Goal: Information Seeking & Learning: Learn about a topic

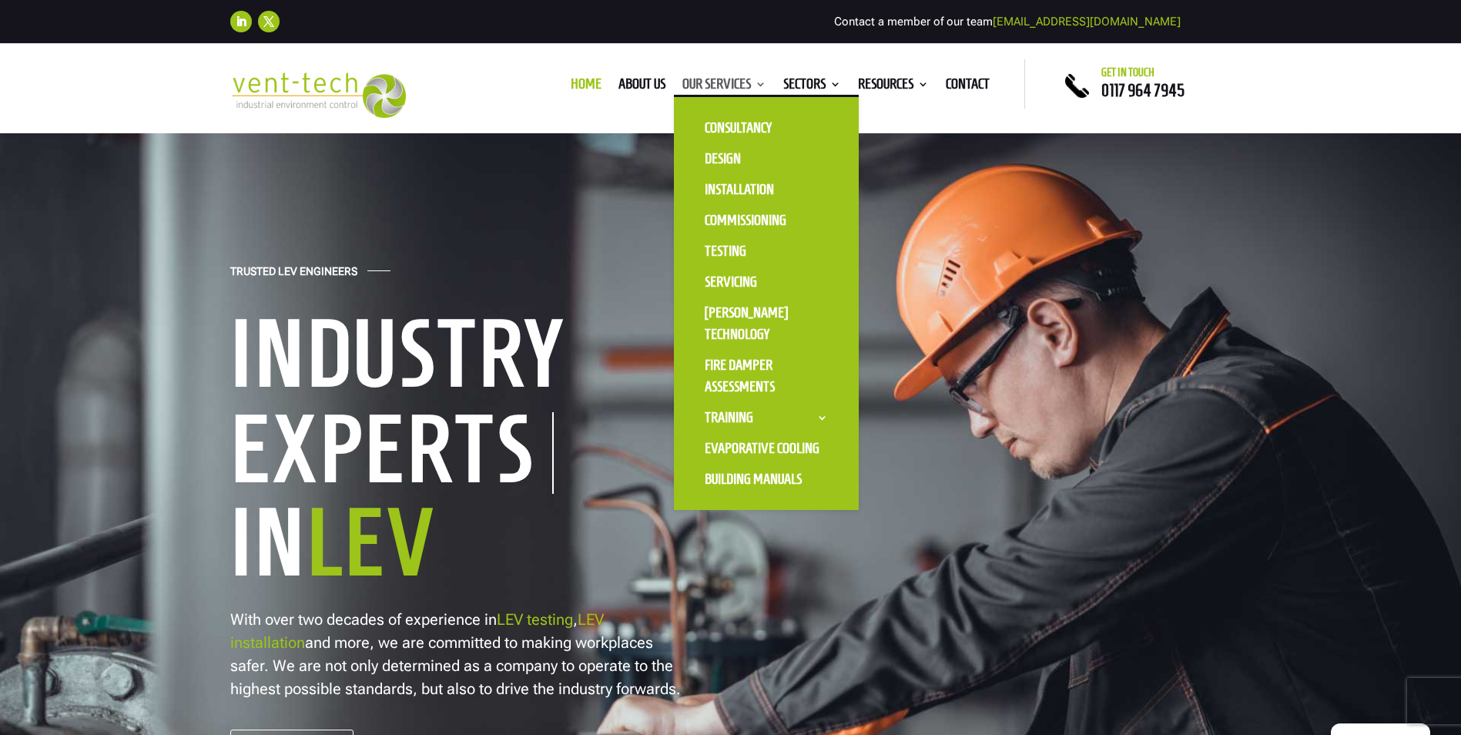
click at [715, 80] on link "Our Services" at bounding box center [724, 87] width 84 height 17
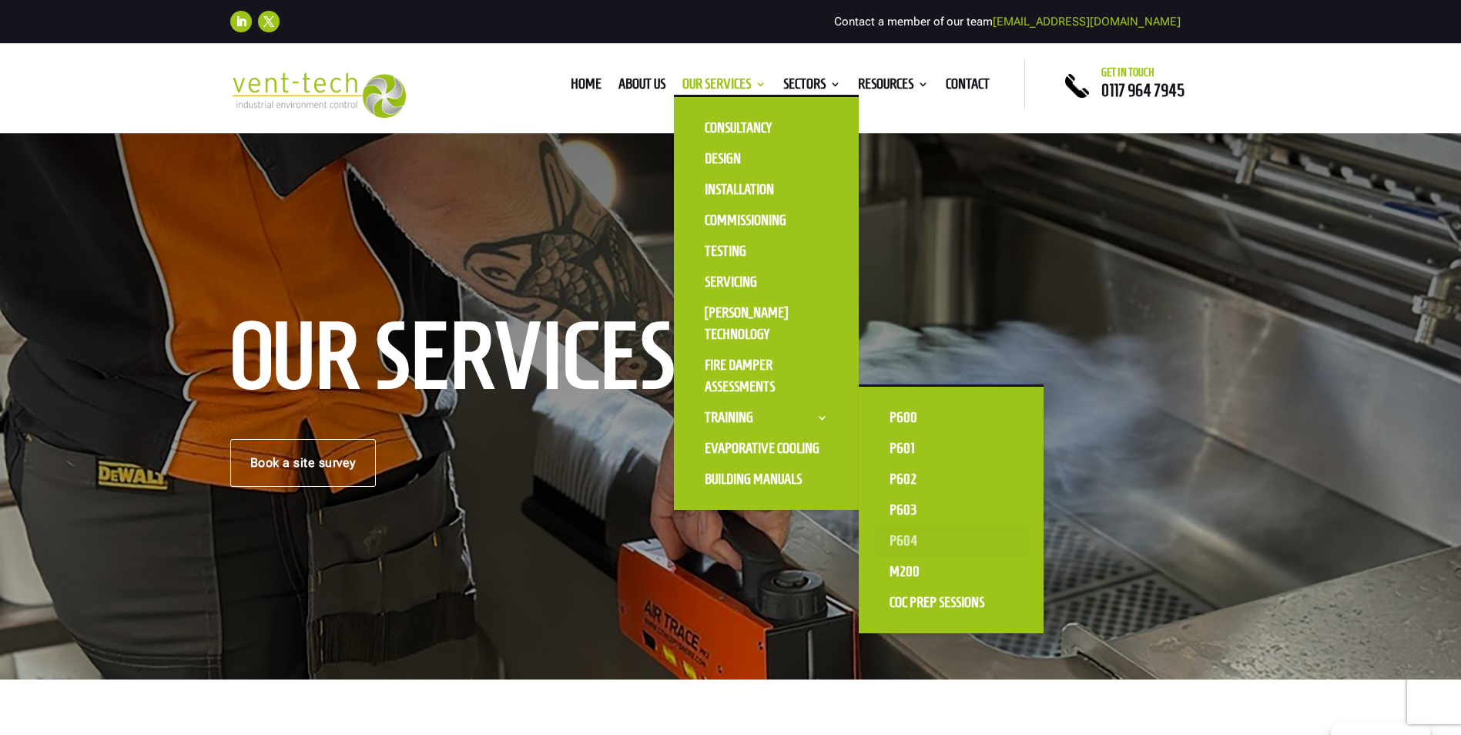
click at [901, 539] on link "P604" at bounding box center [951, 540] width 154 height 31
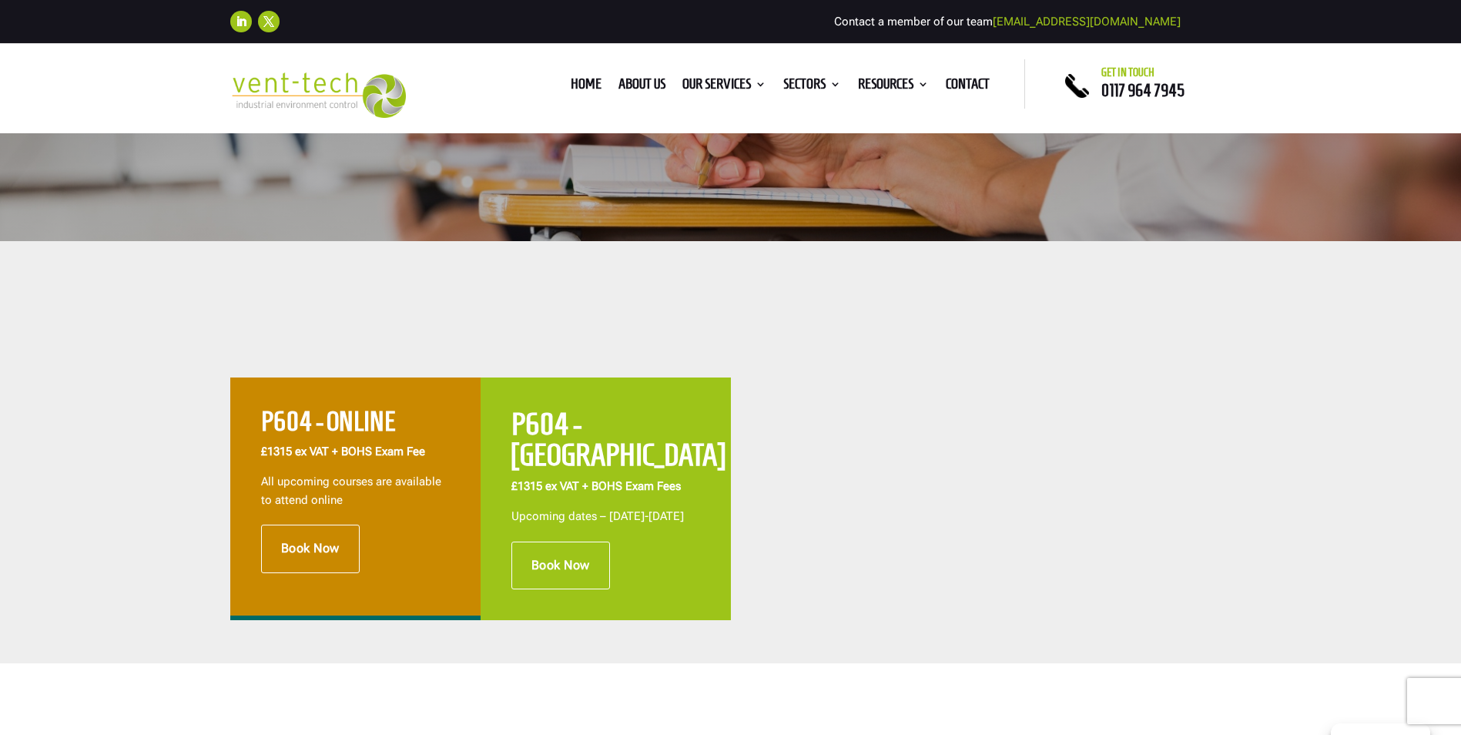
scroll to position [462, 0]
